Goal: Task Accomplishment & Management: Use online tool/utility

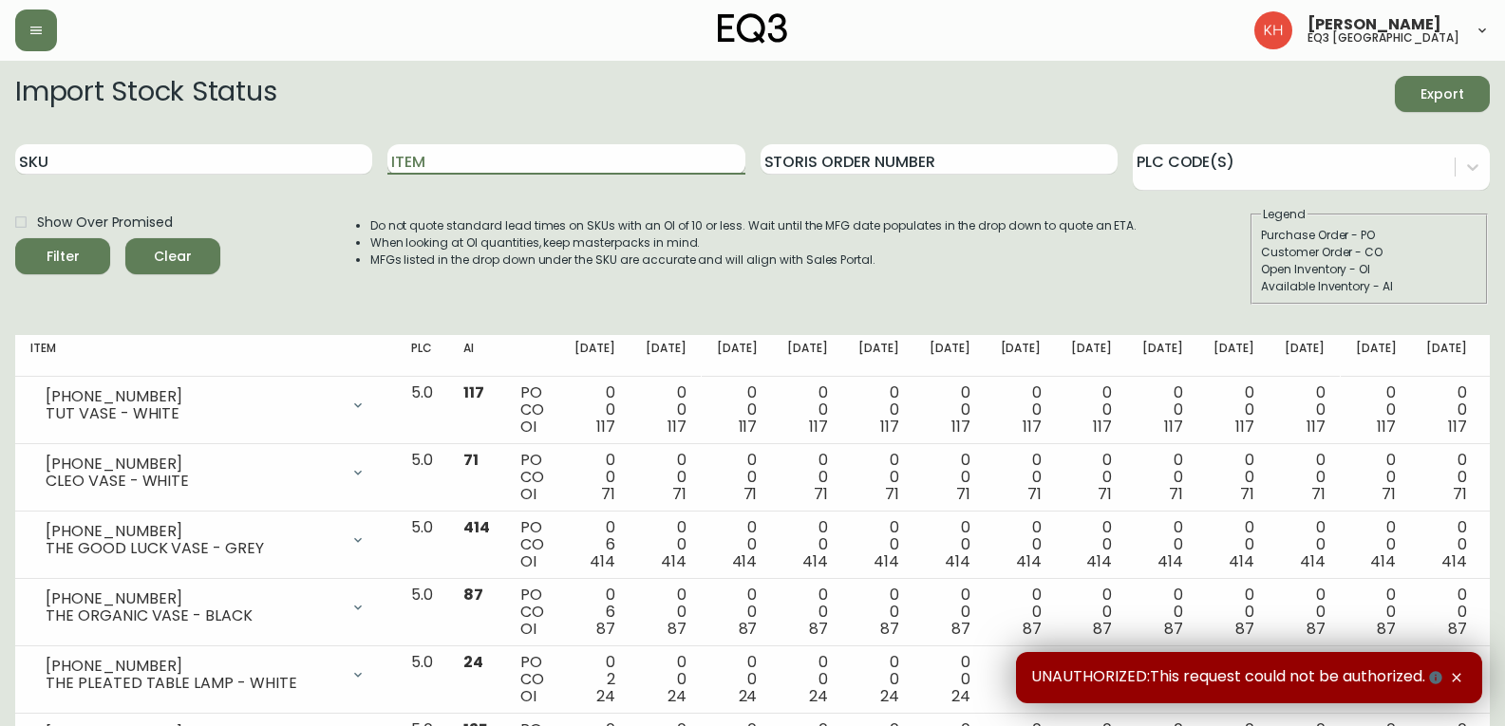
click at [500, 156] on input "Item" at bounding box center [565, 159] width 357 height 30
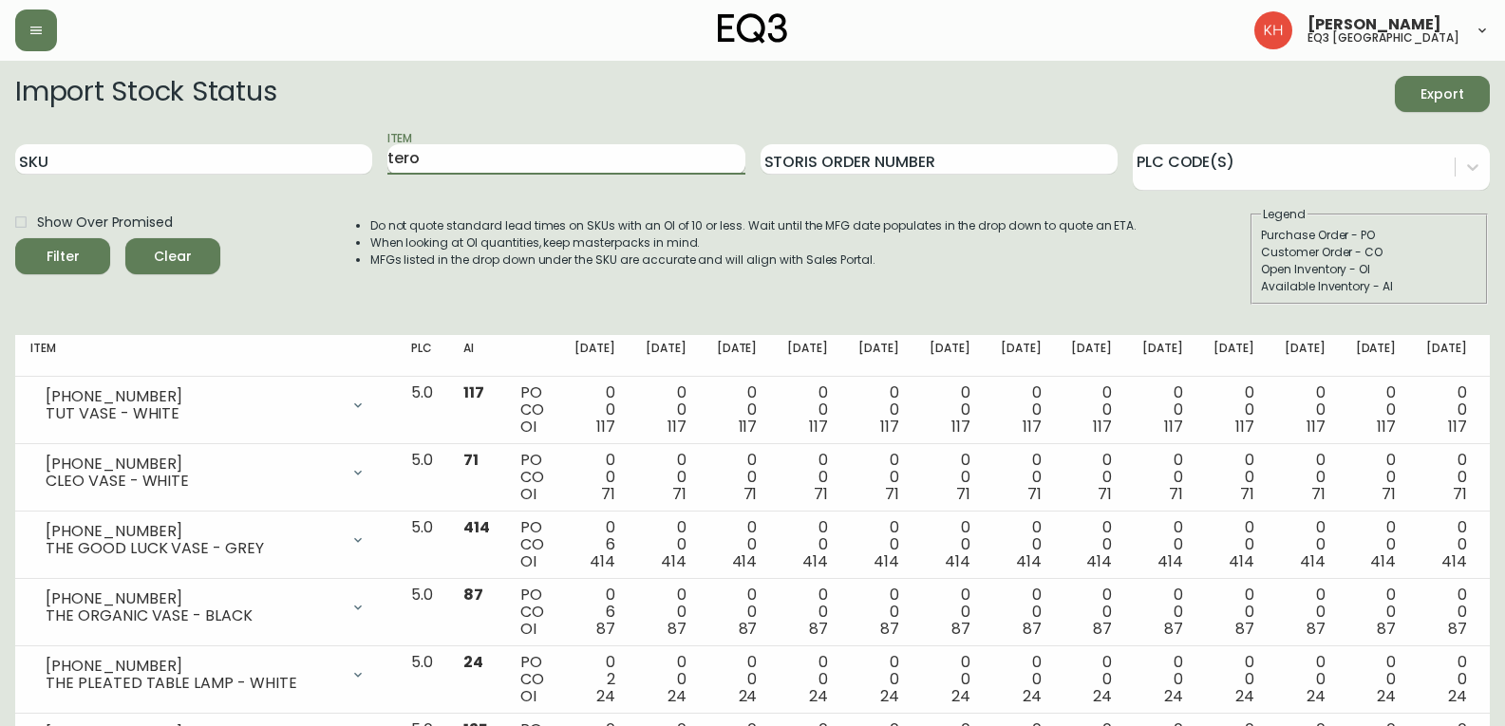
type input "tero"
click at [15, 238] on button "Filter" at bounding box center [62, 256] width 95 height 36
